Goal: Check status: Check status

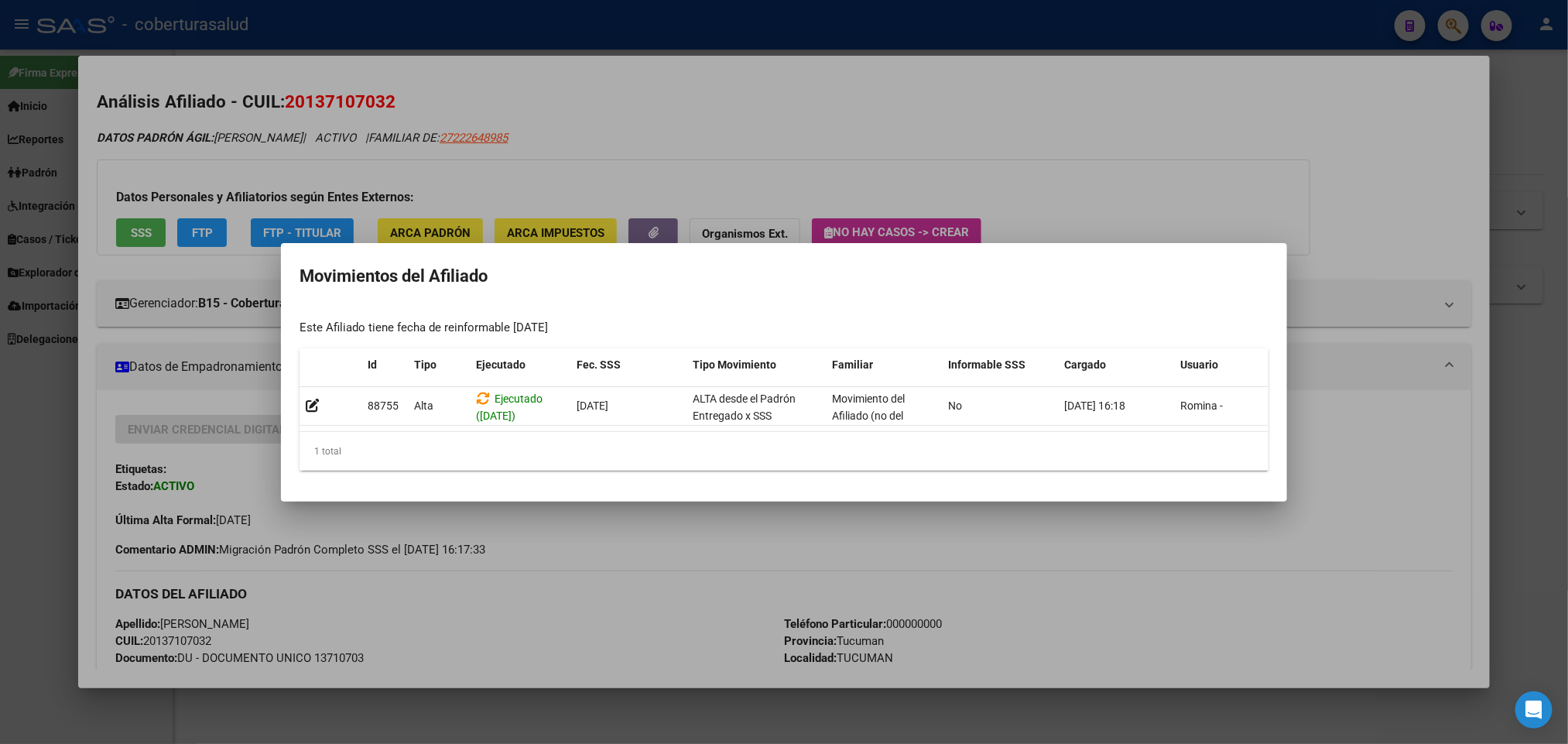
scroll to position [116, 0]
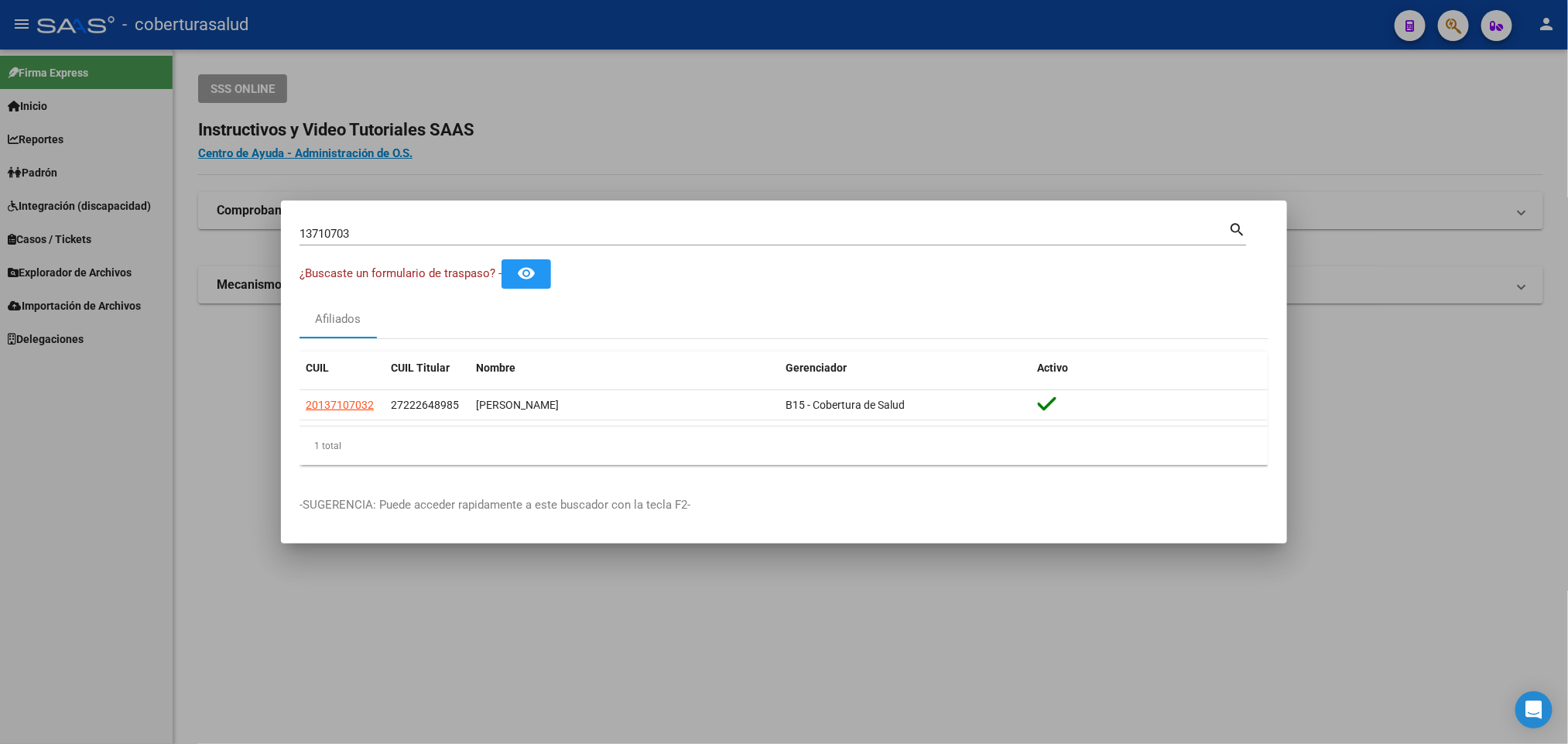
click at [918, 230] on input "13710703" at bounding box center [764, 233] width 929 height 14
paste input "32727434"
type input "32727434"
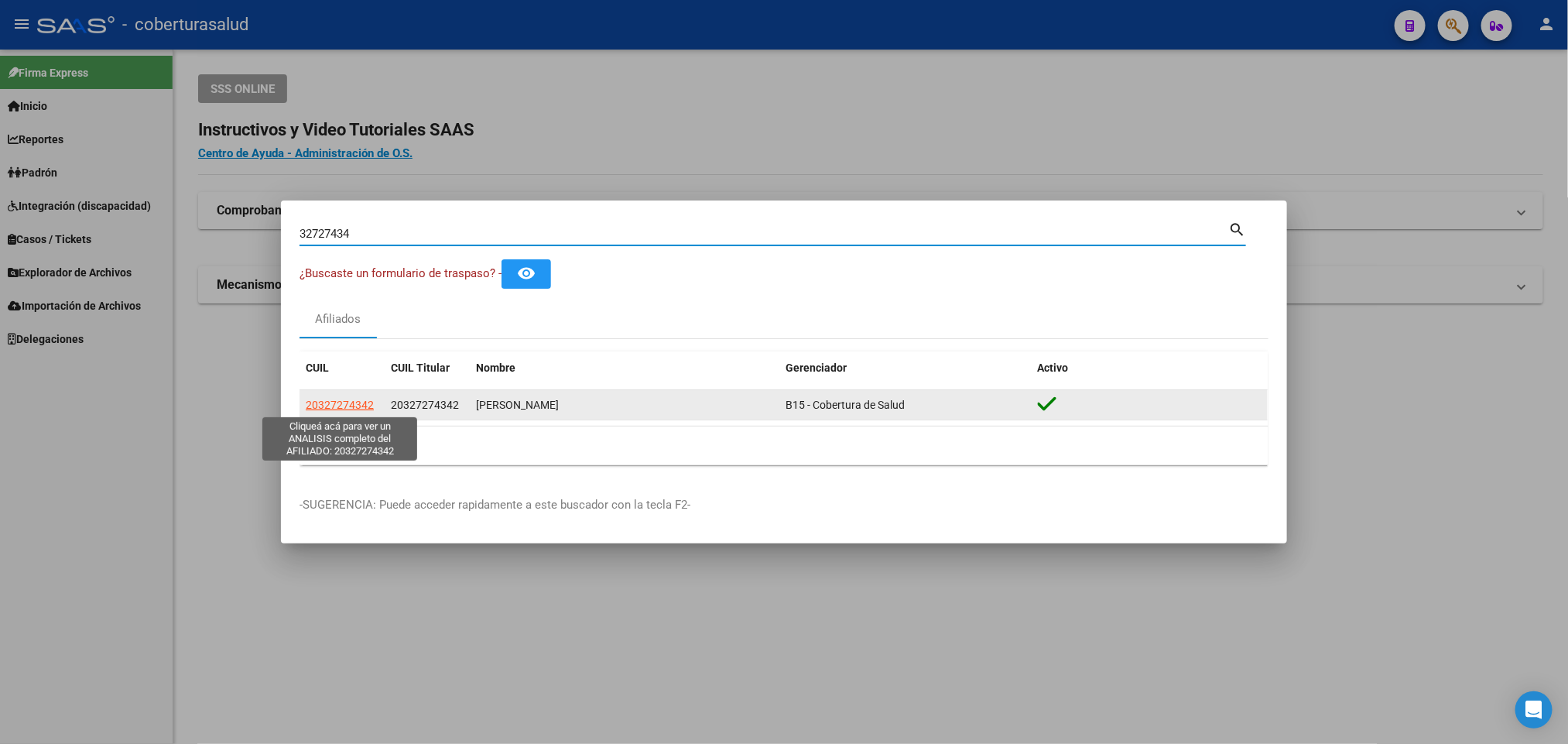
click at [354, 409] on span "20327274342" at bounding box center [340, 404] width 68 height 12
type textarea "20327274342"
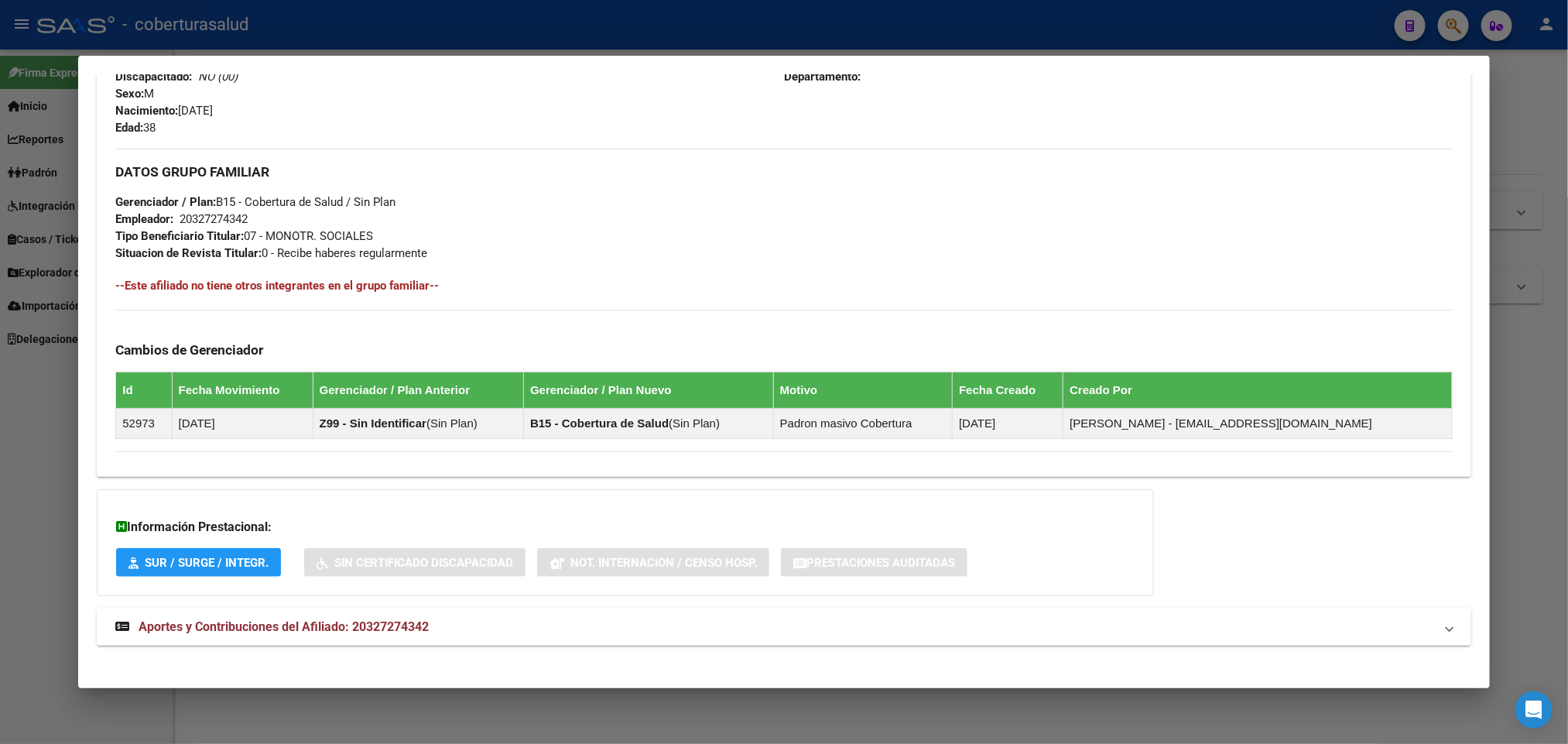
scroll to position [681, 0]
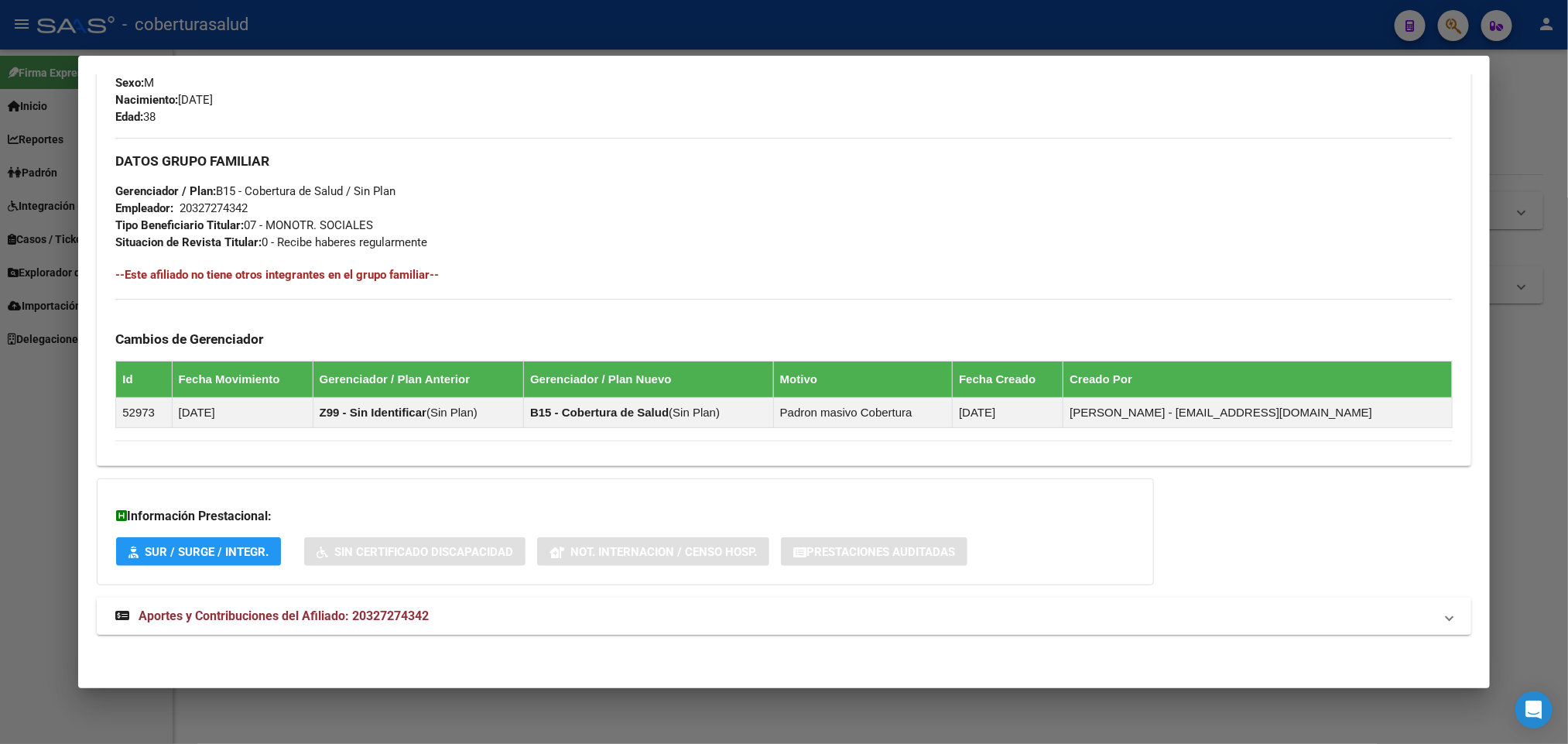
click at [291, 605] on mat-expansion-panel-header "Aportes y Contribuciones del Afiliado: 20327274342" at bounding box center [784, 616] width 1374 height 37
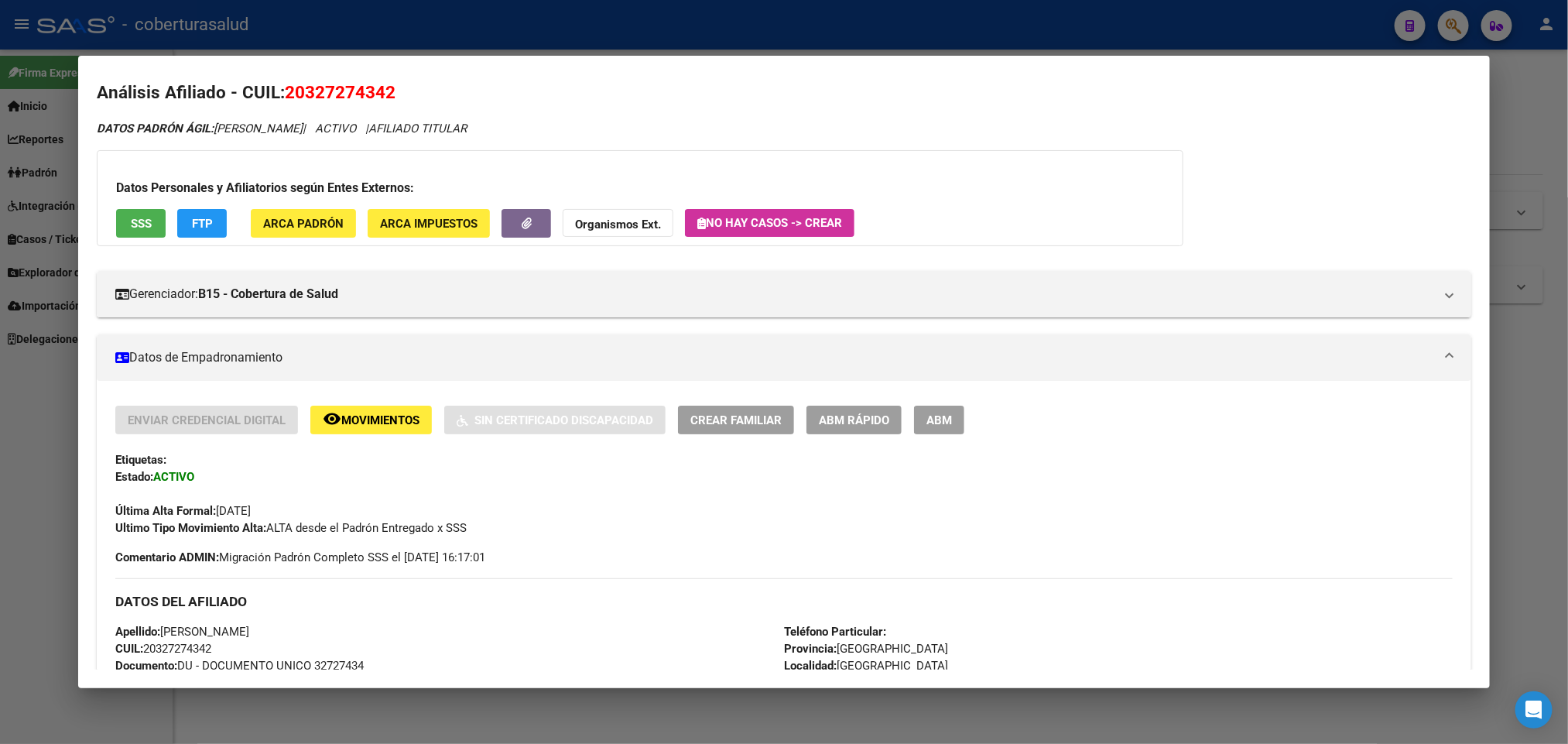
scroll to position [0, 0]
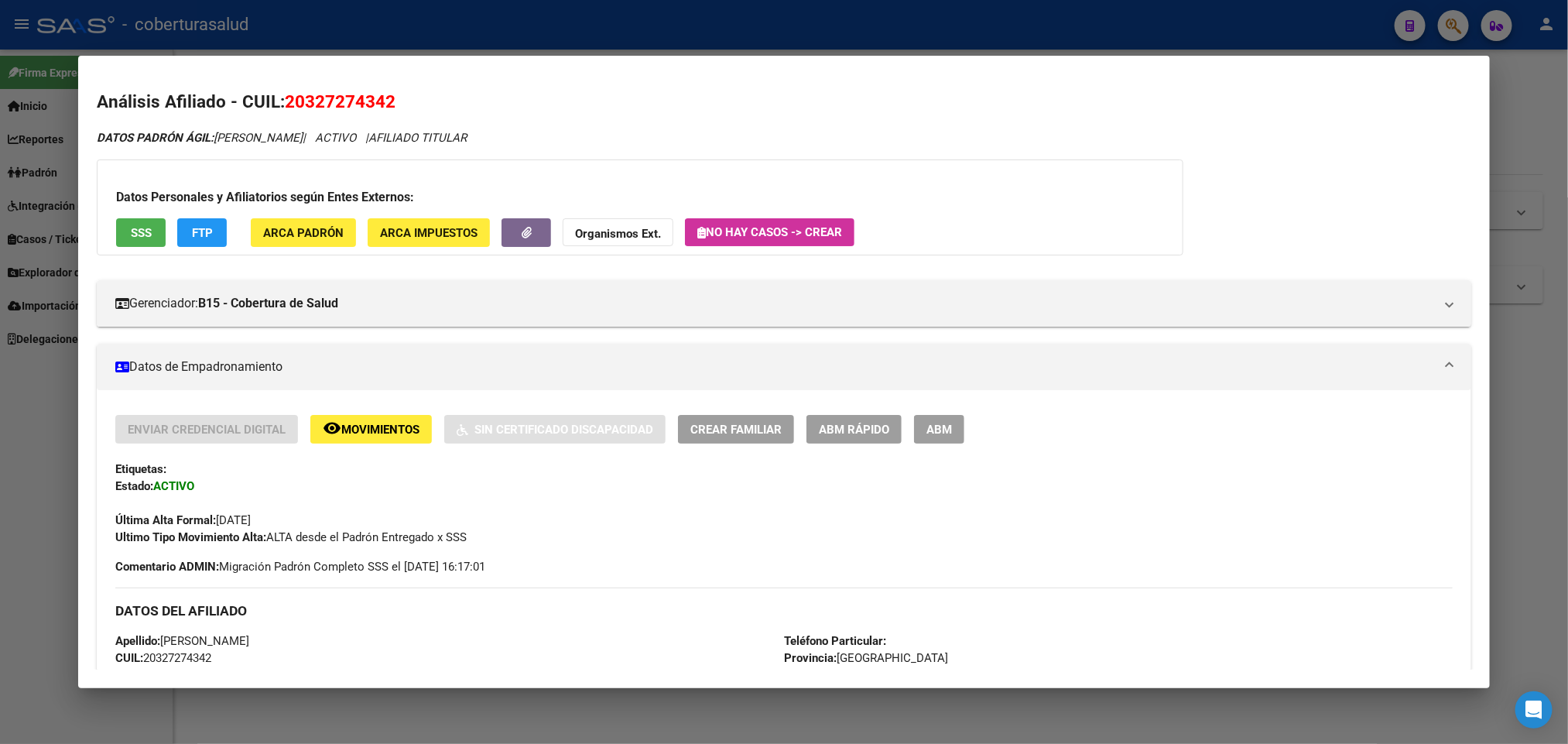
click at [360, 424] on span "Movimientos" at bounding box center [380, 429] width 78 height 14
